Goal: Task Accomplishment & Management: Use online tool/utility

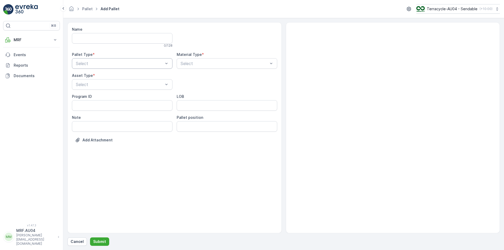
click at [106, 63] on div at bounding box center [119, 63] width 88 height 5
click at [108, 86] on div "Outgoing" at bounding box center [122, 85] width 94 height 5
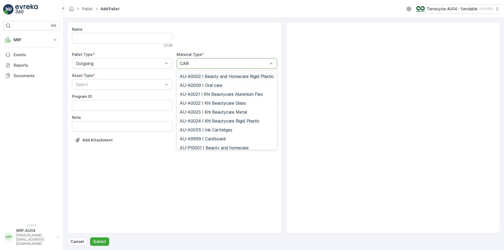
type input "CARD"
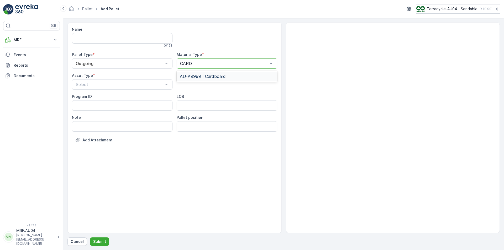
click at [211, 77] on span "AU-A9999 I Cardboard" at bounding box center [203, 76] width 46 height 5
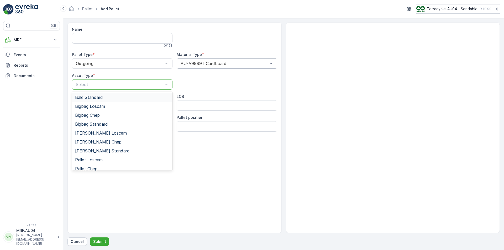
click at [138, 82] on div at bounding box center [119, 84] width 88 height 5
click at [115, 96] on div "Bale Standard" at bounding box center [122, 97] width 94 height 5
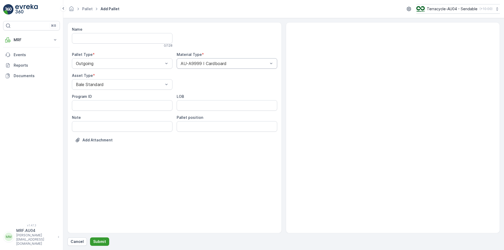
click at [94, 243] on p "Submit" at bounding box center [99, 241] width 13 height 5
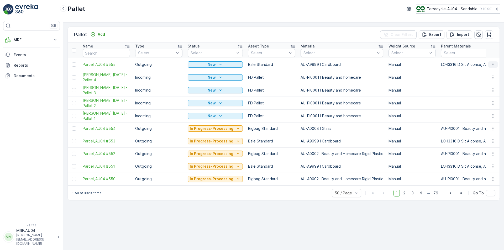
click at [491, 62] on icon "button" at bounding box center [492, 64] width 5 height 5
click at [484, 81] on span "Edit Pallet" at bounding box center [480, 79] width 18 height 5
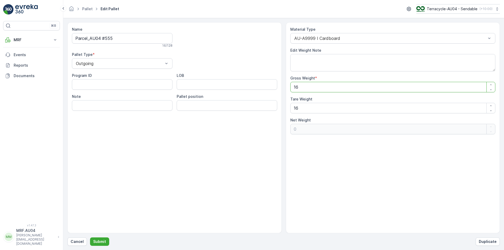
drag, startPoint x: 335, startPoint y: 87, endPoint x: 197, endPoint y: 72, distance: 139.0
click at [197, 72] on div "Name Parcel_AU04 #555 16 / 128 Pallet Type * Outgoing Program ID LOB Note Palle…" at bounding box center [283, 127] width 432 height 211
type Weight "6"
type Weight "-10"
type Weight "60"
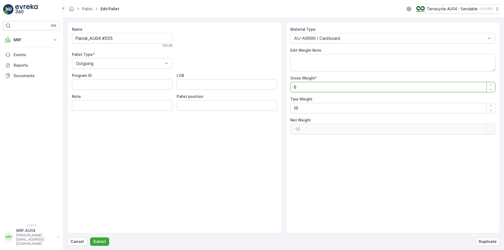
type Weight "44"
type Weight "60.4"
type Weight "44.4"
type Weight "60.4"
drag, startPoint x: 306, startPoint y: 106, endPoint x: 198, endPoint y: 108, distance: 108.9
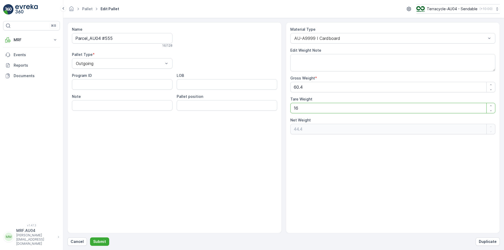
click at [198, 108] on div "Name Parcel_AU04 #555 16 / 128 Pallet Type * Outgoing Program ID LOB Note Palle…" at bounding box center [283, 127] width 432 height 211
type Weight "6"
type Weight "54.4"
type Weight "60"
type Weight "0.4"
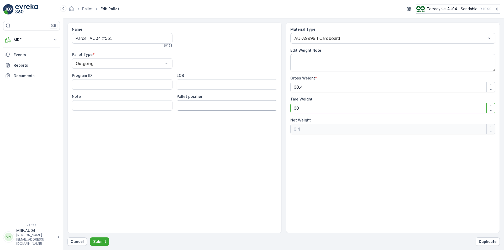
type Weight "60.4"
type Weight "0"
type Weight "60.4"
click at [328, 63] on textarea "Edit Weight Note" at bounding box center [392, 62] width 205 height 17
type textarea "L"
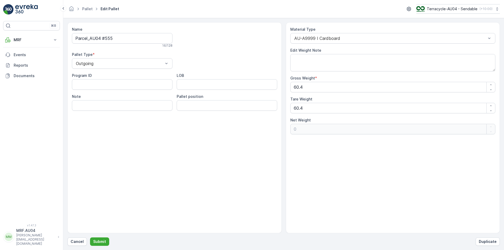
click at [125, 180] on div "Name Parcel_AU04 #555 16 / 128 Pallet Type * Outgoing Program ID LOB Note Palle…" at bounding box center [174, 127] width 214 height 211
click at [103, 243] on p "Submit" at bounding box center [99, 241] width 13 height 5
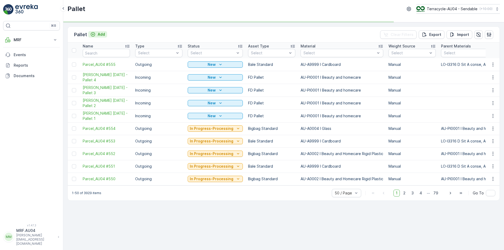
click at [98, 36] on p "Add" at bounding box center [101, 34] width 7 height 5
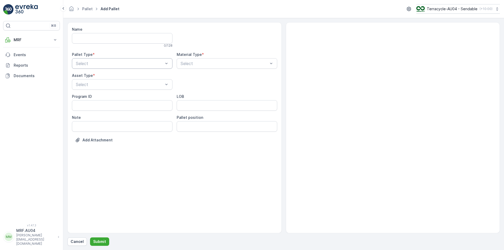
click at [120, 61] on div at bounding box center [119, 63] width 88 height 5
click at [109, 84] on div "Outgoing" at bounding box center [122, 85] width 94 height 5
click at [202, 63] on div at bounding box center [224, 63] width 88 height 5
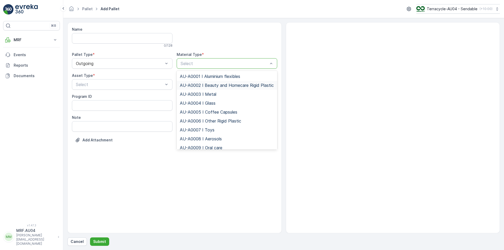
click at [201, 86] on span "AU-A0002 I Beauty and Homecare Rigid Plastic" at bounding box center [227, 85] width 94 height 5
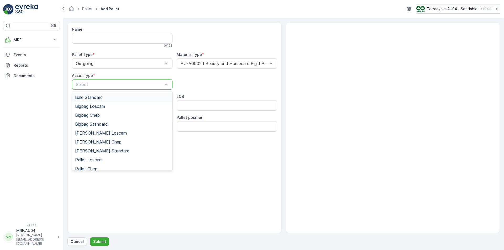
click at [116, 85] on div at bounding box center [119, 84] width 88 height 5
click at [103, 126] on span "Bigbag Standard" at bounding box center [91, 124] width 33 height 5
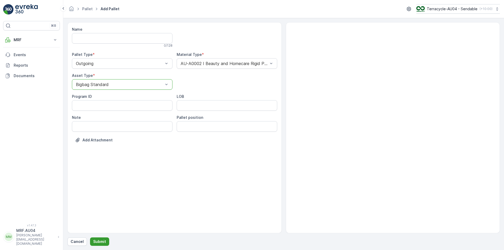
click at [98, 240] on p "Submit" at bounding box center [99, 241] width 13 height 5
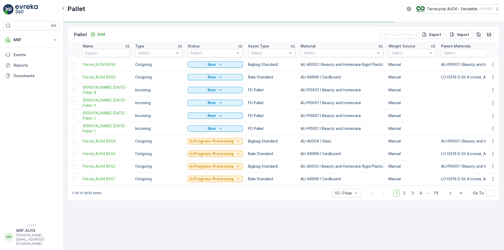
click at [72, 66] on div at bounding box center [75, 64] width 6 height 4
click at [72, 62] on input "checkbox" at bounding box center [72, 62] width 0 height 0
click at [74, 77] on div at bounding box center [74, 77] width 4 height 4
click at [72, 75] on input "checkbox" at bounding box center [72, 75] width 0 height 0
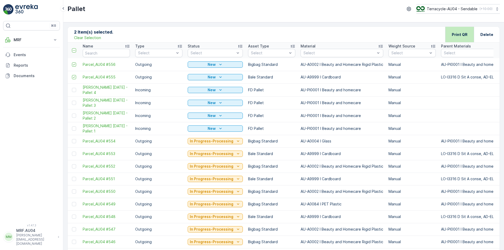
click at [461, 35] on p "Print QR" at bounding box center [460, 34] width 16 height 5
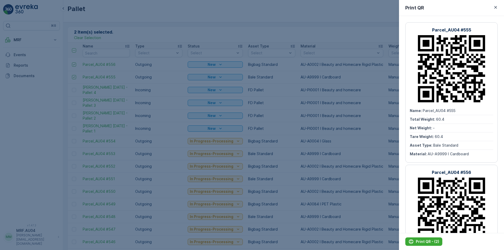
scroll to position [84, 0]
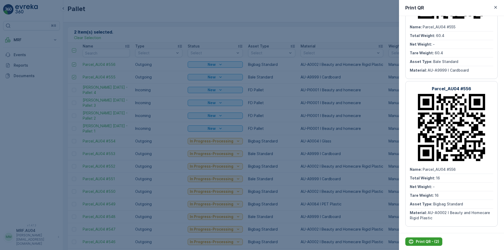
click at [418, 242] on p "Print QR - (2)" at bounding box center [427, 241] width 23 height 5
click at [200, 42] on div at bounding box center [252, 125] width 504 height 250
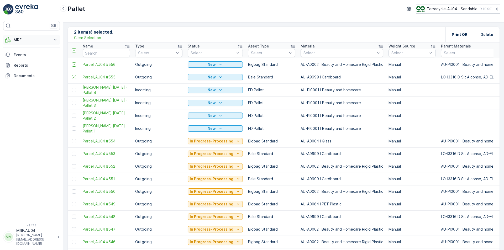
click at [32, 45] on button "MRF" at bounding box center [31, 40] width 57 height 10
click at [24, 69] on p "Process" at bounding box center [20, 70] width 14 height 5
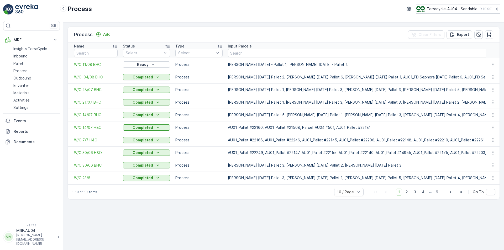
click at [94, 77] on span "W/C 04/08 BHC" at bounding box center [96, 77] width 44 height 5
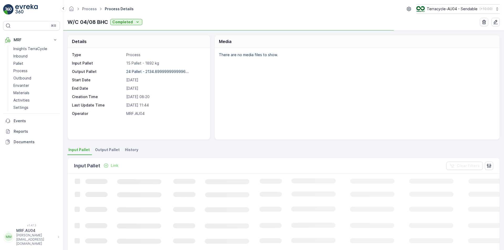
scroll to position [105, 0]
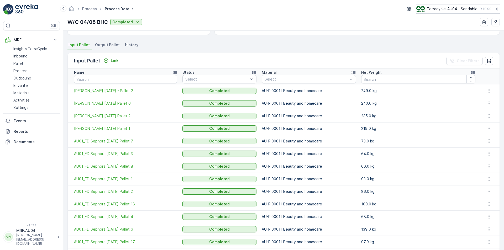
click at [113, 43] on span "Output Pallet" at bounding box center [107, 44] width 25 height 5
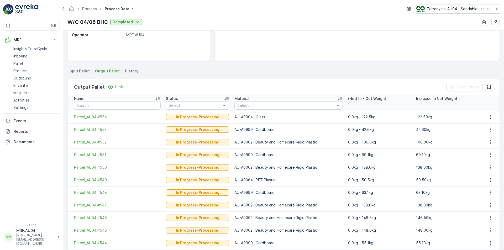
scroll to position [105, 0]
